Goal: Information Seeking & Learning: Learn about a topic

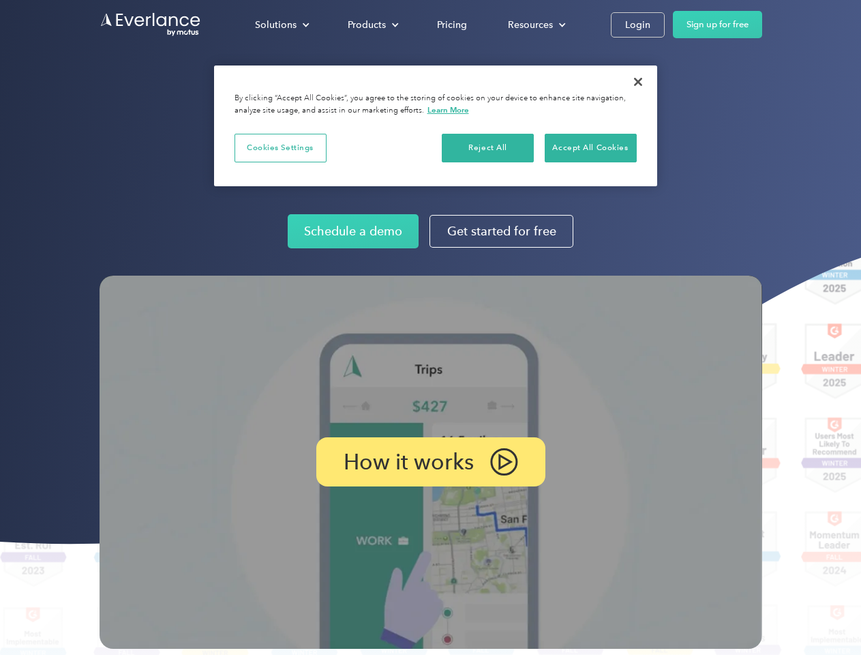
click at [430, 327] on img at bounding box center [431, 462] width 663 height 373
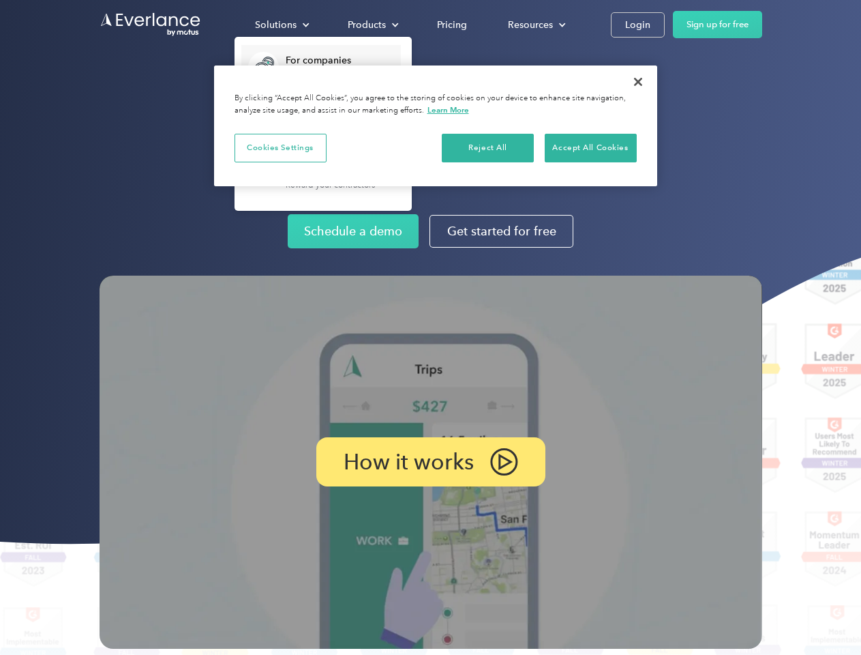
click at [282, 25] on div "Solutions" at bounding box center [276, 24] width 42 height 17
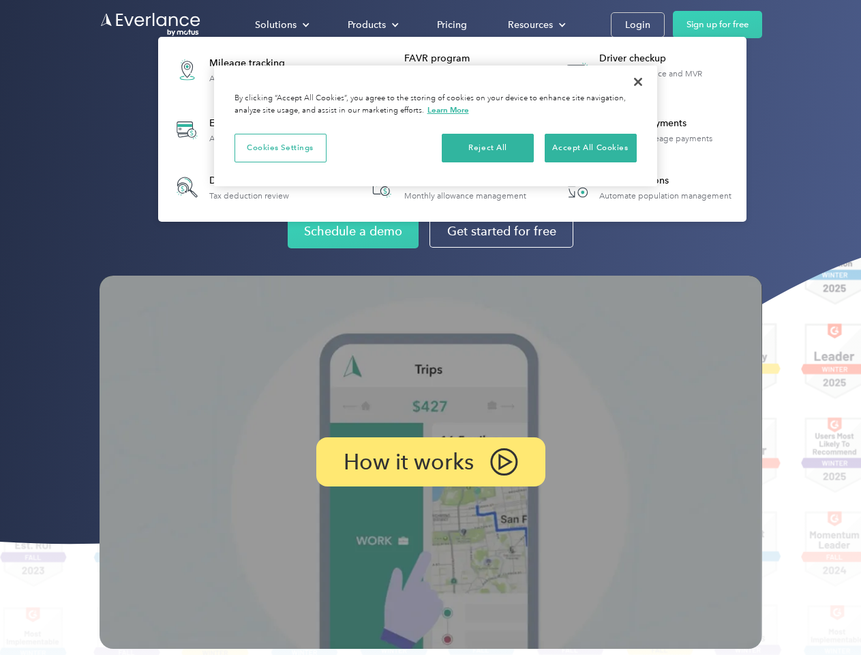
click at [372, 25] on div "Products" at bounding box center [367, 24] width 38 height 17
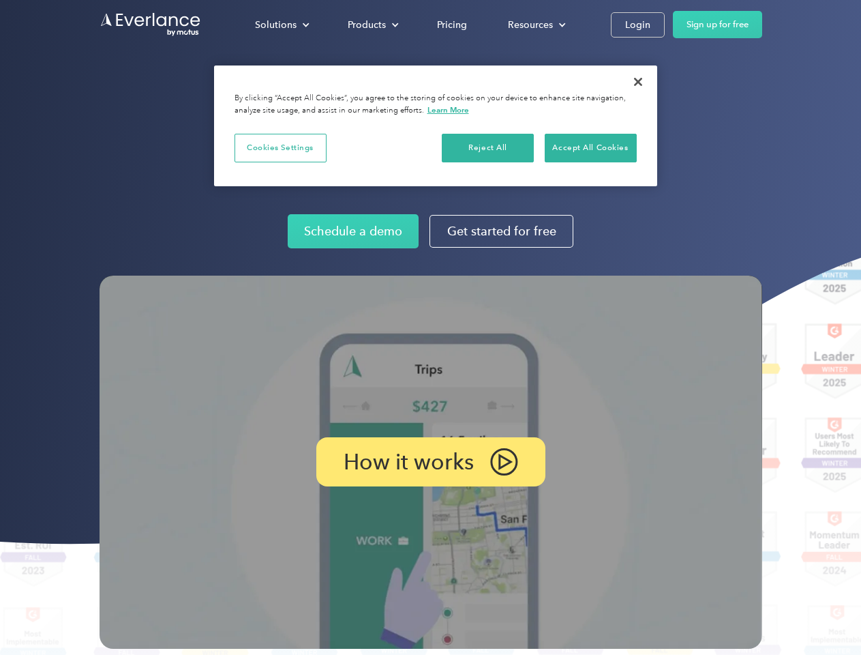
click at [535, 25] on div "Resources" at bounding box center [530, 24] width 45 height 17
click at [430, 462] on p "How it works" at bounding box center [409, 462] width 130 height 16
click at [280, 147] on button "Cookies Settings" at bounding box center [281, 148] width 92 height 29
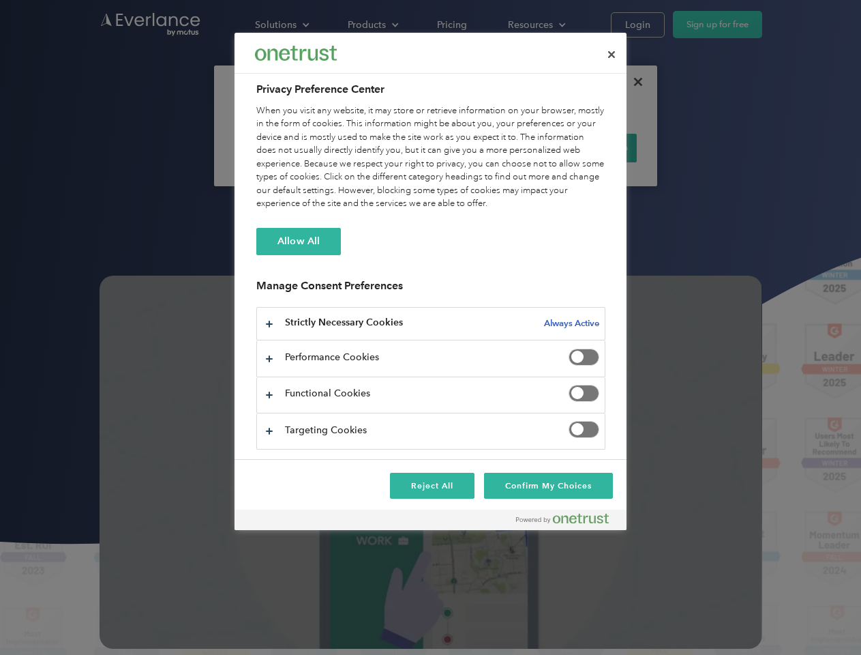
click at [488, 147] on div "When you visit any website, it may store or retrieve information on your browse…" at bounding box center [430, 157] width 349 height 106
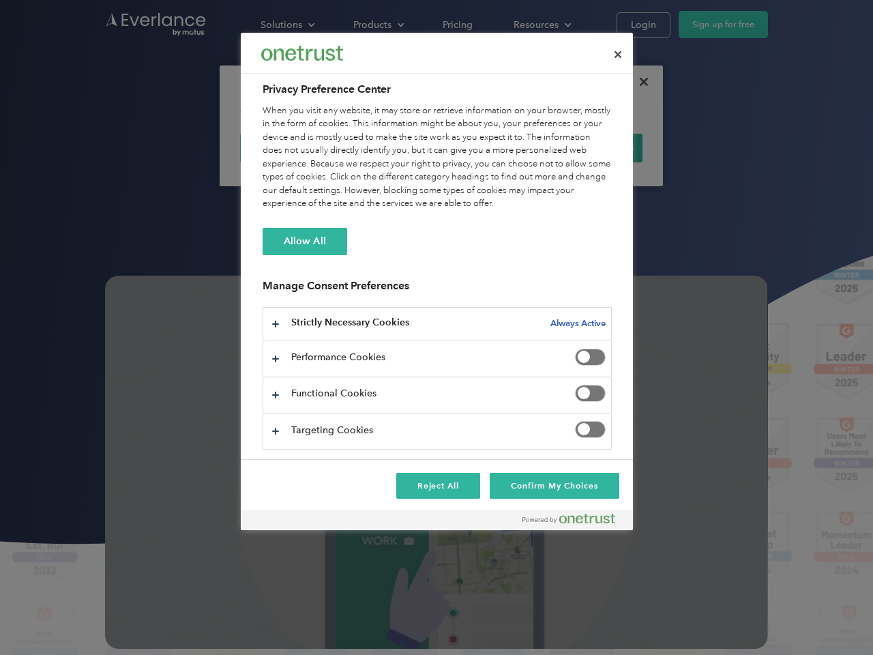
click at [591, 147] on div "When you visit any website, it may store or retrieve information on your browse…" at bounding box center [437, 157] width 349 height 106
click at [638, 82] on div at bounding box center [436, 327] width 873 height 655
